Goal: Task Accomplishment & Management: Manage account settings

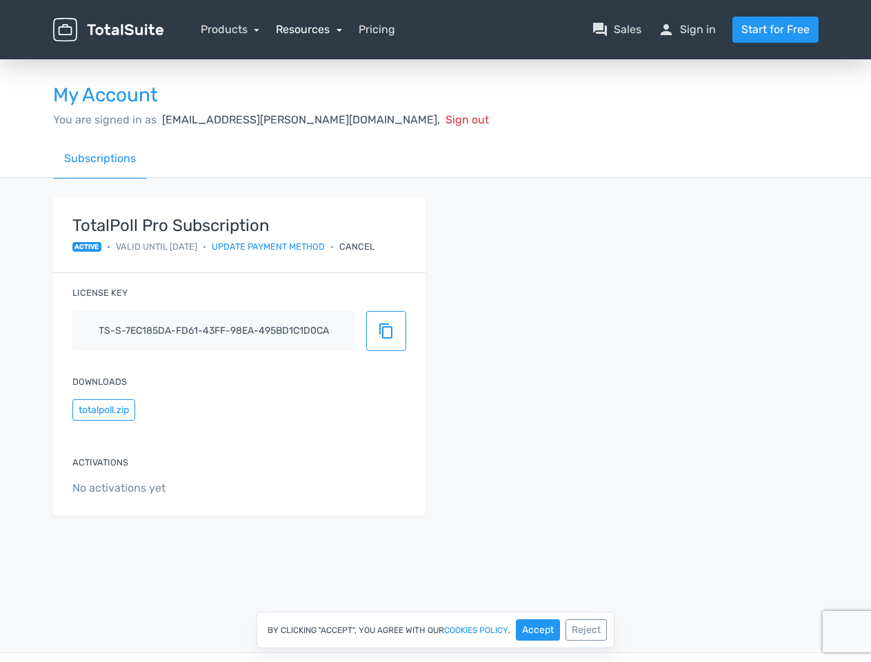
click at [308, 29] on link "Resources" at bounding box center [309, 29] width 66 height 13
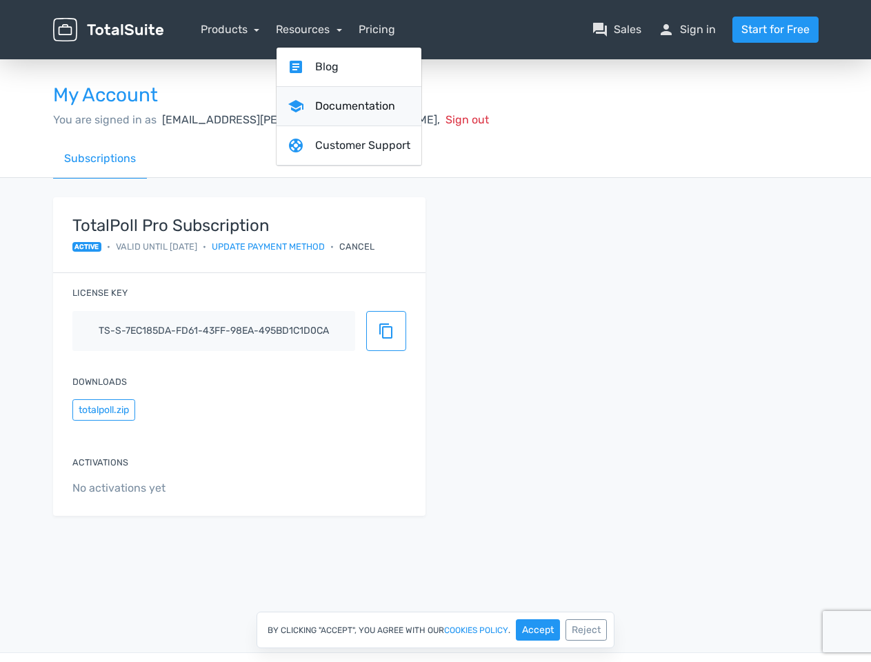
click at [333, 119] on link "school Documentation" at bounding box center [349, 106] width 145 height 39
click at [370, 246] on div "Cancel" at bounding box center [356, 246] width 35 height 13
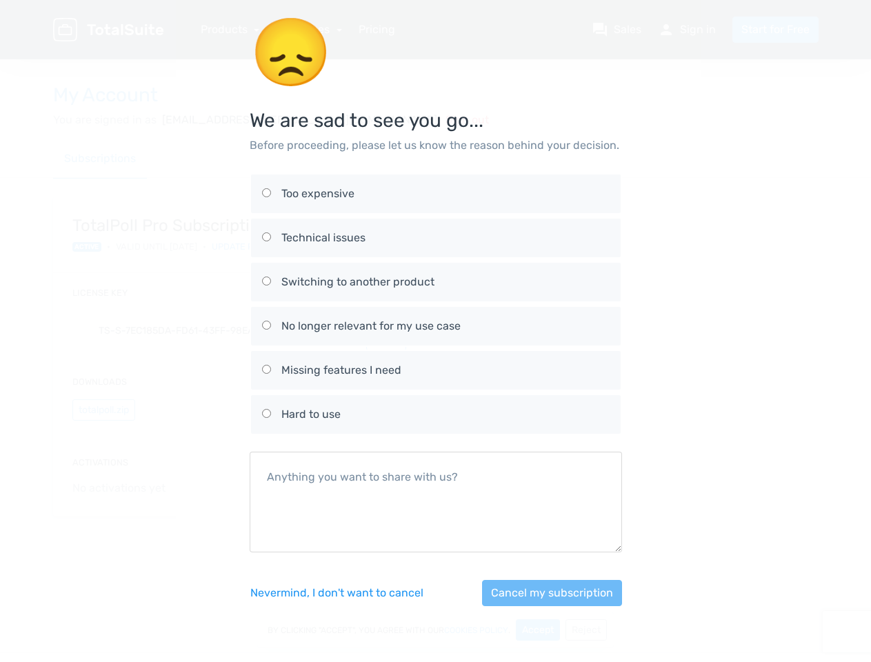
click at [386, 331] on div "No longer relevant for my use case" at bounding box center [446, 326] width 328 height 17
click at [271, 330] on input "No longer relevant for my use case" at bounding box center [266, 325] width 9 height 9
radio input "true"
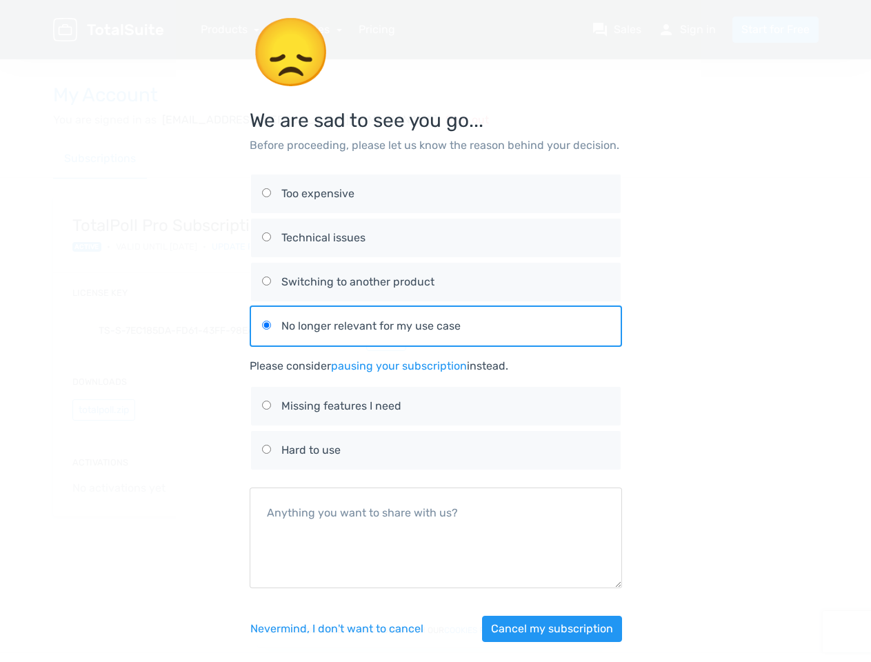
click at [103, 410] on div "😞 We are sad to see you go... Before proceeding, please let us know the reason …" at bounding box center [436, 337] width 787 height 675
click at [538, 630] on button "Cancel my subscription" at bounding box center [552, 629] width 140 height 26
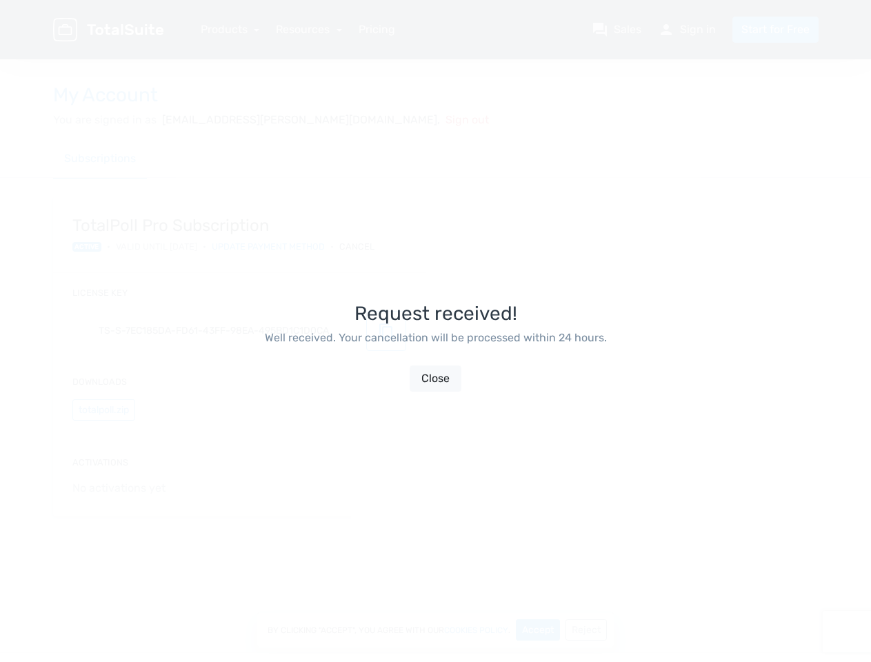
click at [586, 630] on div "Request received! Well received. Your cancellation will be processed within 24 …" at bounding box center [436, 348] width 373 height 662
